Goal: Task Accomplishment & Management: Use online tool/utility

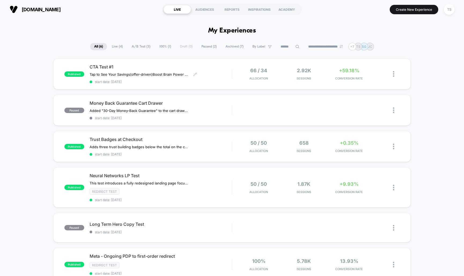
click at [159, 67] on span "CTA Test #1" at bounding box center [161, 66] width 142 height 5
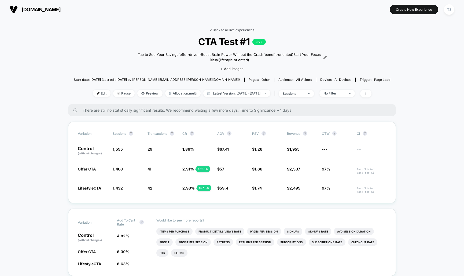
click at [224, 29] on link "< Back to all live experiences" at bounding box center [232, 30] width 45 height 4
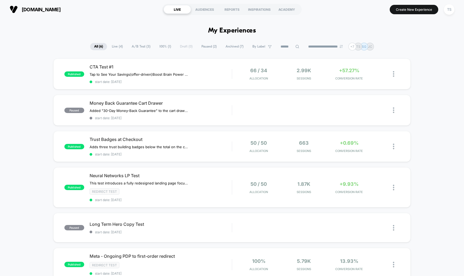
click at [421, 59] on div "published CTA Test #1 Tap to See Your Savings (offer-driven) Boost Brain Power …" at bounding box center [232, 182] width 464 height 249
